Goal: Transaction & Acquisition: Purchase product/service

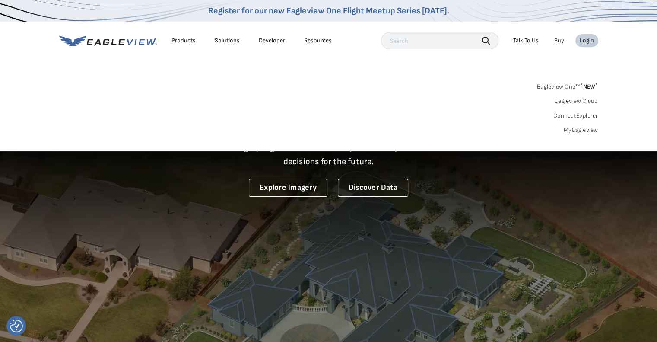
click at [572, 129] on link "MyEagleview" at bounding box center [581, 130] width 35 height 8
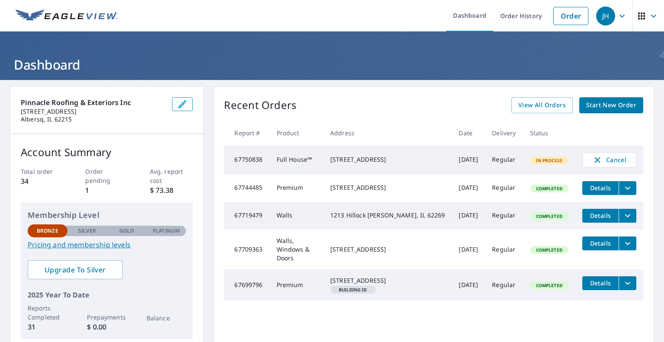
click at [586, 102] on span "Start New Order" at bounding box center [611, 105] width 50 height 11
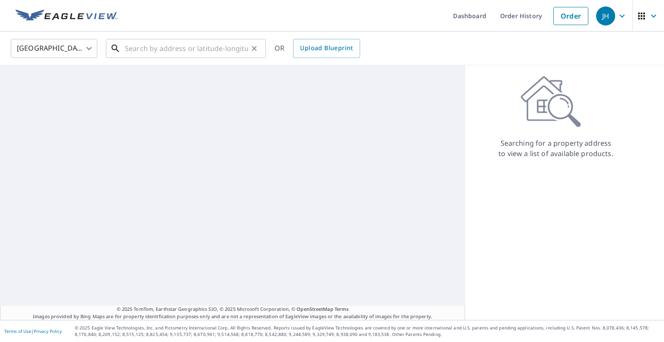
click at [203, 48] on input "text" at bounding box center [186, 48] width 123 height 24
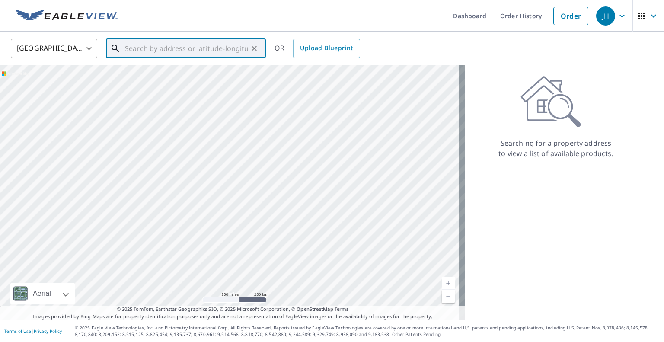
paste input "505 W 4th St • O'Fallon, IL 62269"
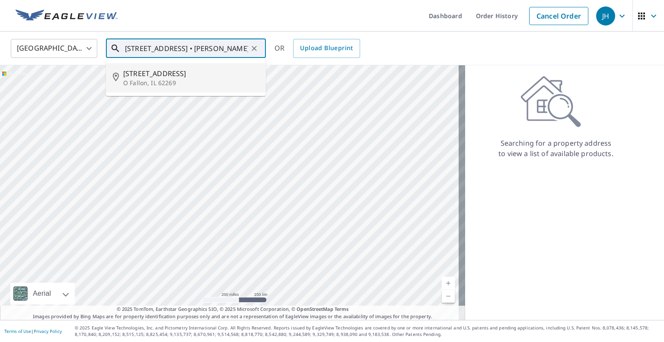
click at [169, 48] on input "505 W 4th St • O'Fallon, IL 62269" at bounding box center [186, 48] width 123 height 24
click at [226, 51] on input "505 W 4th St, O'Fallon, IL 62269" at bounding box center [186, 48] width 123 height 24
click at [234, 51] on input "505 W 4th St, O'Fallon, IL 62269" at bounding box center [186, 48] width 123 height 24
click at [210, 73] on span "505 W 4th St" at bounding box center [191, 73] width 136 height 10
type input "505 W 4th St O Fallon, IL 62269"
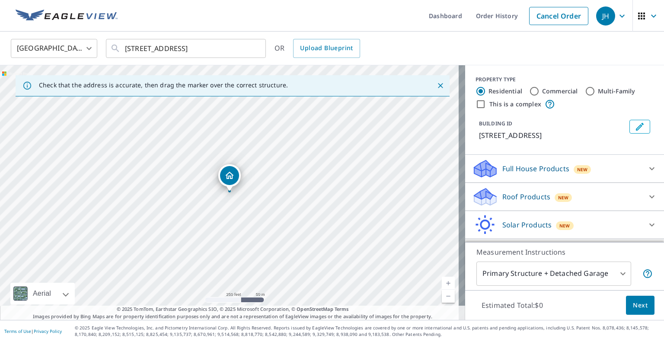
click at [598, 169] on div "Full House Products New" at bounding box center [556, 169] width 169 height 20
click at [598, 169] on div "Full House Products New" at bounding box center [559, 168] width 175 height 20
click at [600, 195] on div "Roof Products New" at bounding box center [556, 197] width 169 height 20
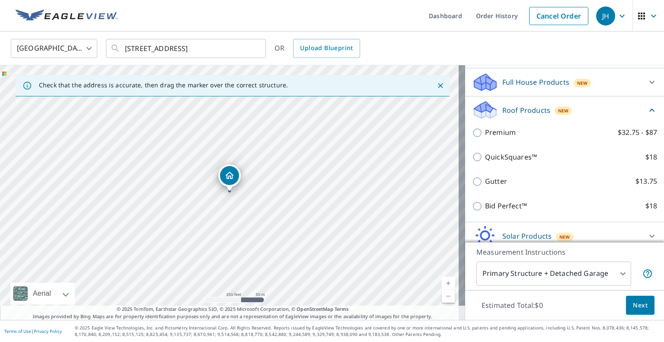
scroll to position [121, 0]
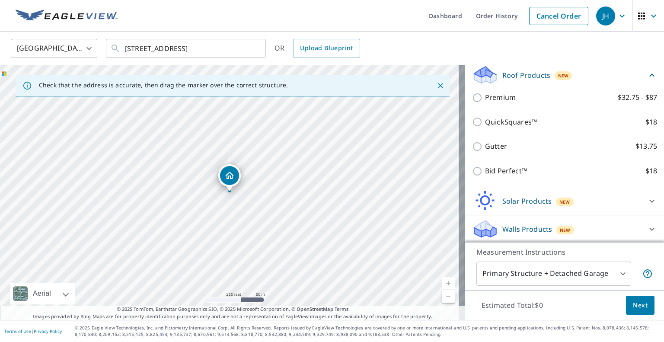
click at [593, 220] on div "Walls Products New" at bounding box center [556, 229] width 169 height 20
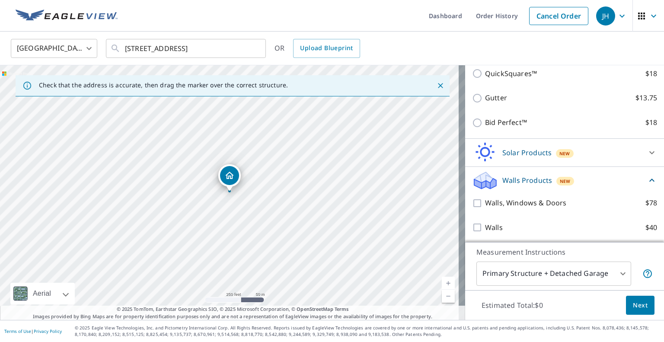
click at [442, 284] on link "Current Level 17, Zoom In" at bounding box center [448, 283] width 13 height 13
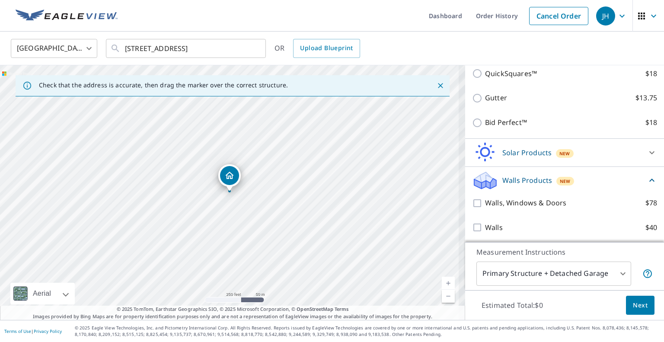
click at [442, 284] on link "Current Level 17, Zoom In" at bounding box center [448, 283] width 13 height 13
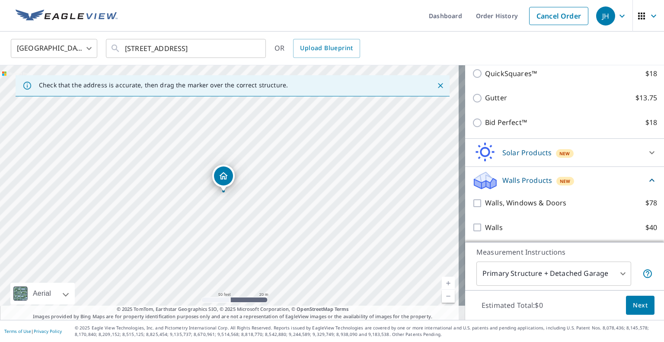
drag, startPoint x: 228, startPoint y: 180, endPoint x: 222, endPoint y: 180, distance: 6.0
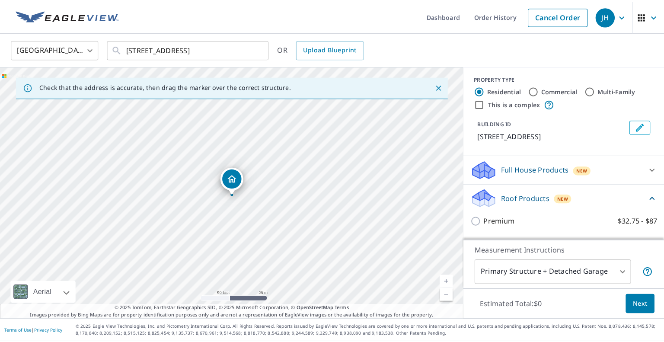
scroll to position [0, 0]
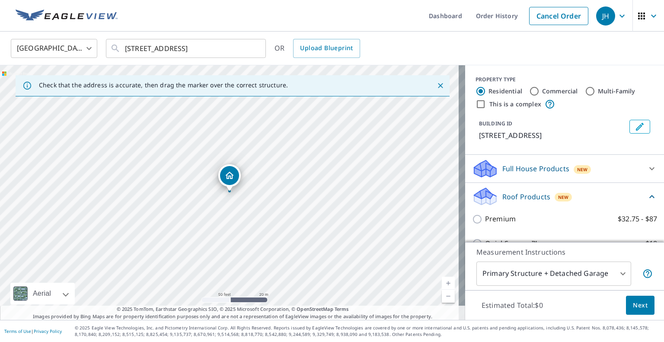
click at [528, 172] on p "Full House Products" at bounding box center [535, 168] width 67 height 10
click at [472, 191] on input "Full House™ $105" at bounding box center [478, 191] width 13 height 10
checkbox input "true"
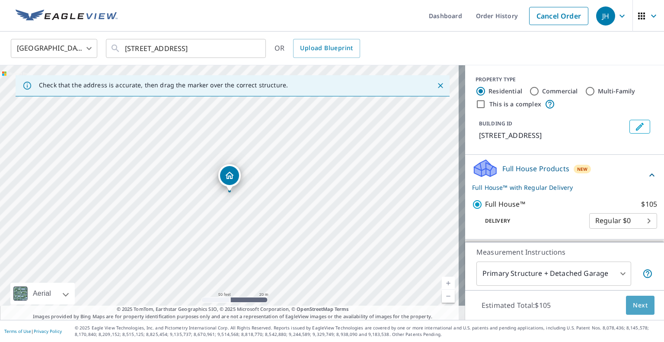
click at [634, 306] on span "Next" at bounding box center [640, 305] width 15 height 11
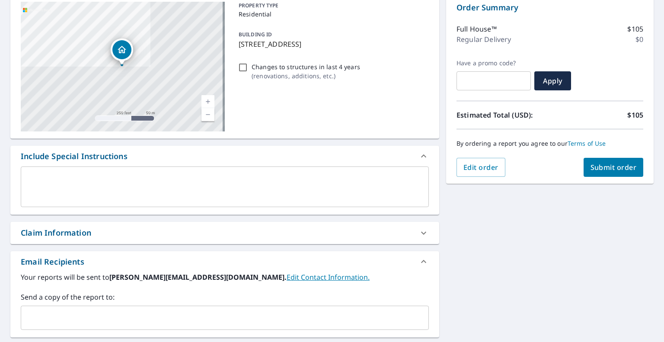
scroll to position [130, 0]
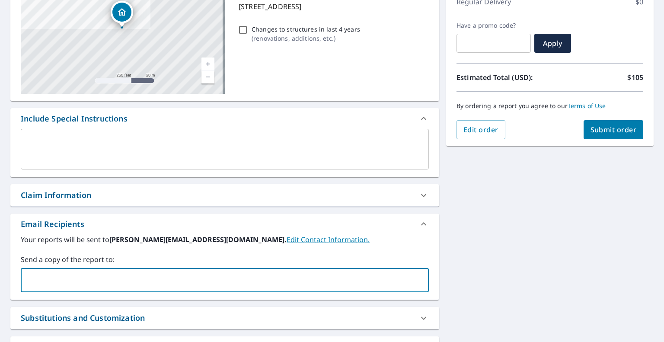
click at [156, 285] on input "text" at bounding box center [218, 280] width 387 height 16
type input "rachel.halicks@pinnacleexteriorsil.com"
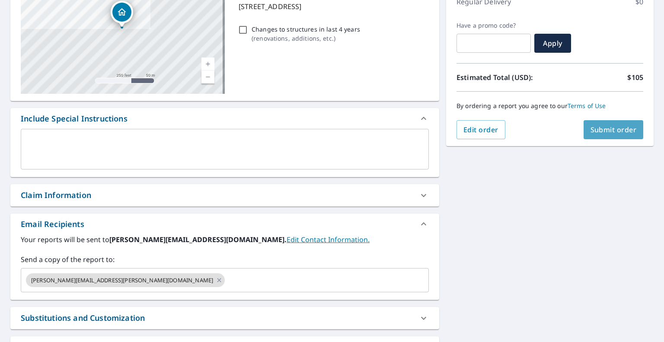
click at [619, 121] on button "Submit order" at bounding box center [613, 129] width 60 height 19
